Goal: Task Accomplishment & Management: Manage account settings

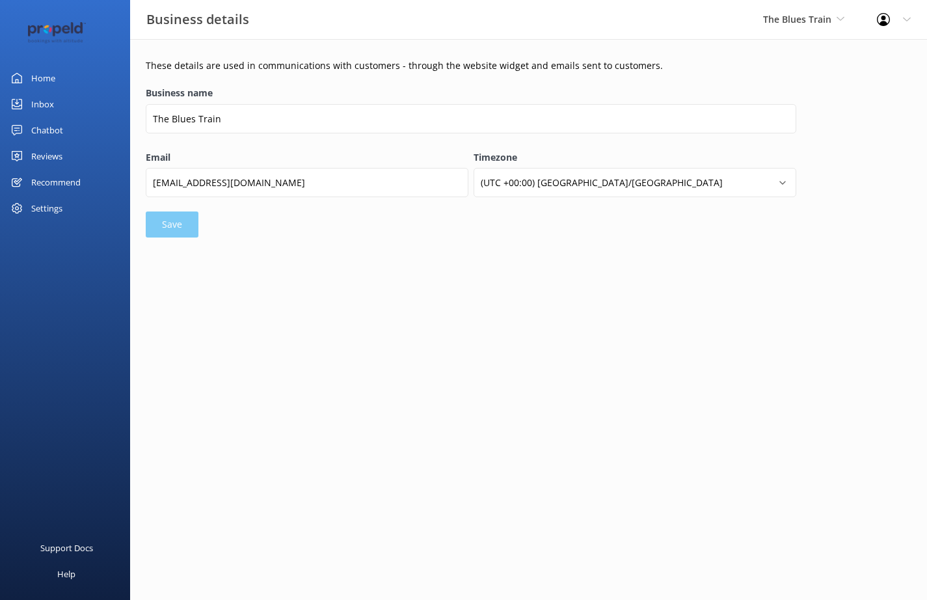
select select "[GEOGRAPHIC_DATA]/[GEOGRAPHIC_DATA]"
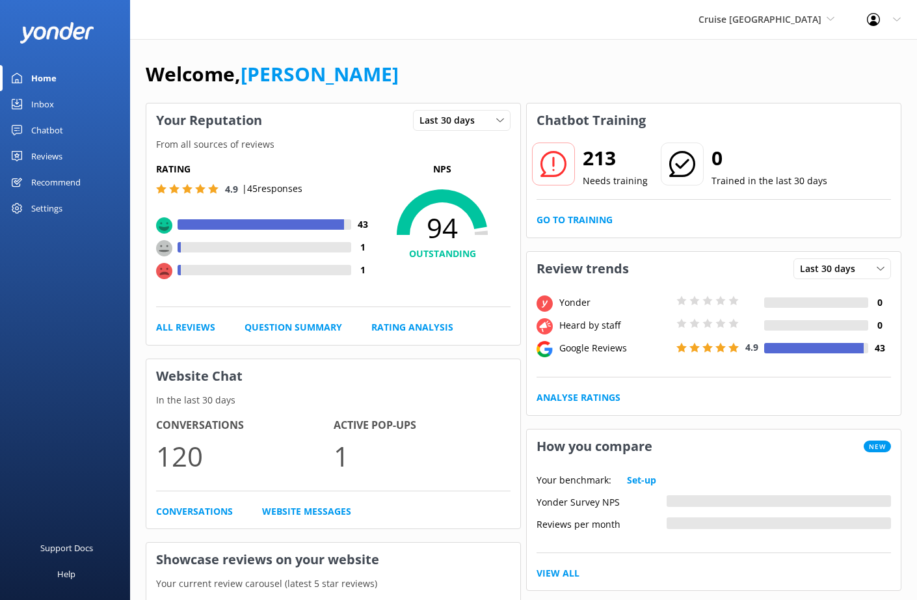
click at [49, 210] on div "Settings" at bounding box center [46, 208] width 31 height 26
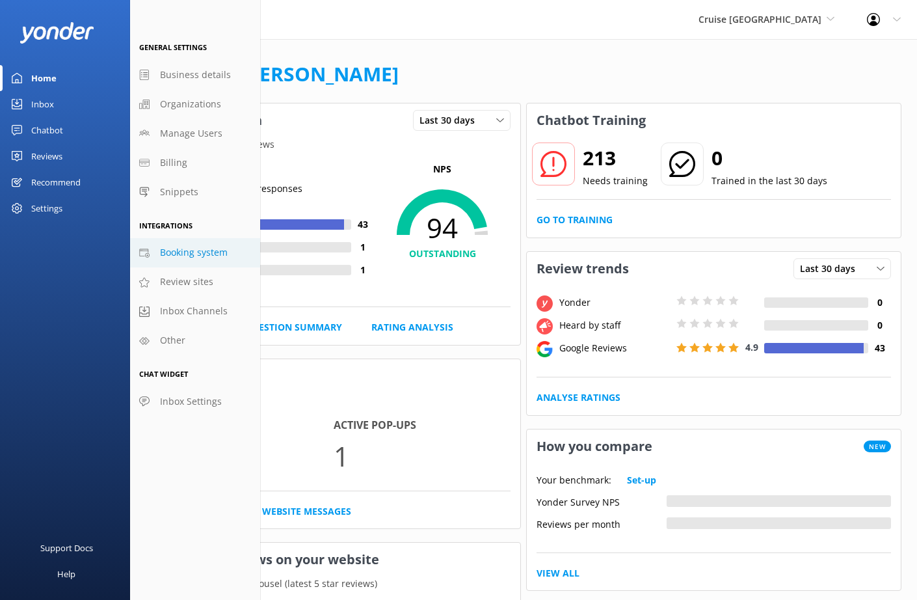
click at [193, 255] on span "Booking system" at bounding box center [194, 252] width 68 height 14
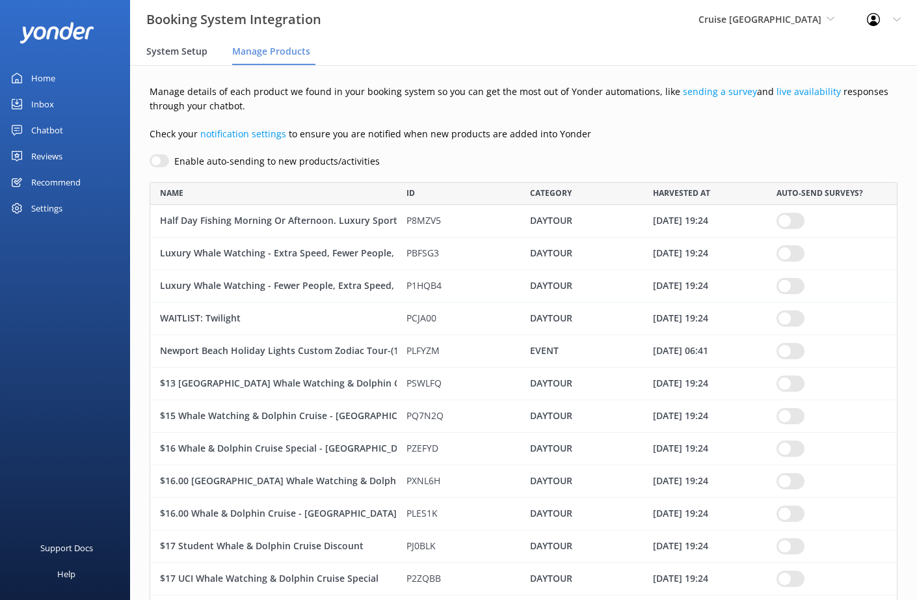
click at [173, 49] on span "System Setup" at bounding box center [176, 51] width 61 height 13
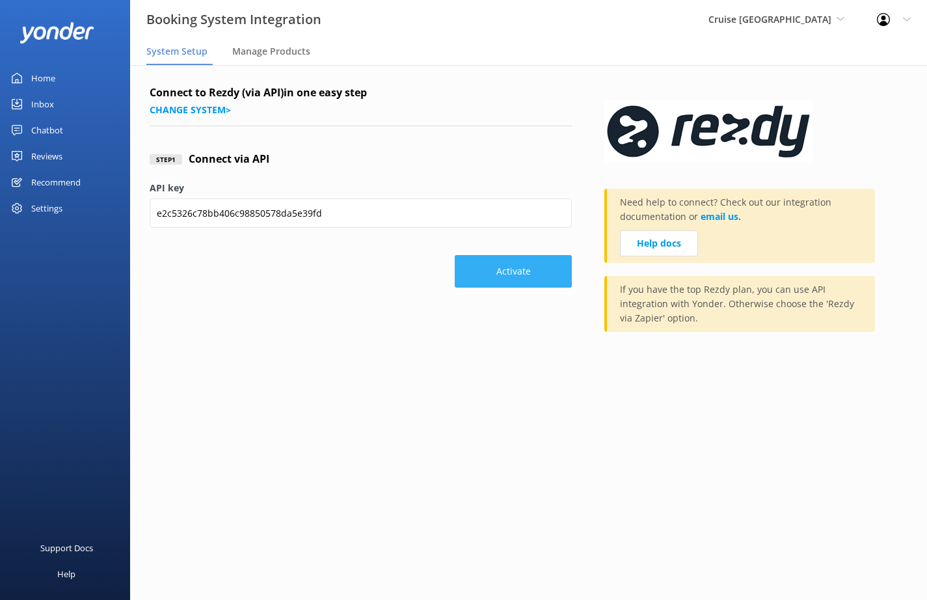
click at [532, 278] on button "Activate" at bounding box center [513, 271] width 117 height 33
